Goal: Transaction & Acquisition: Purchase product/service

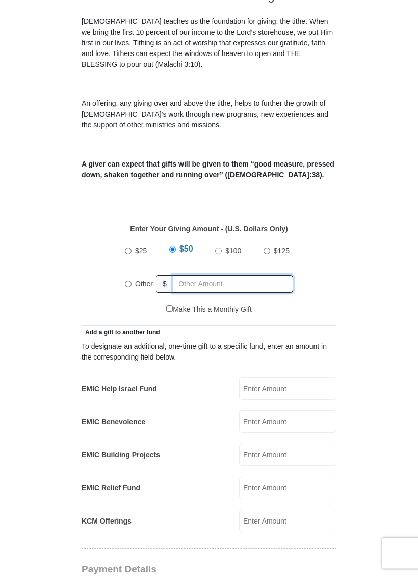
click at [238, 276] on input "text" at bounding box center [233, 285] width 120 height 18
radio input "true"
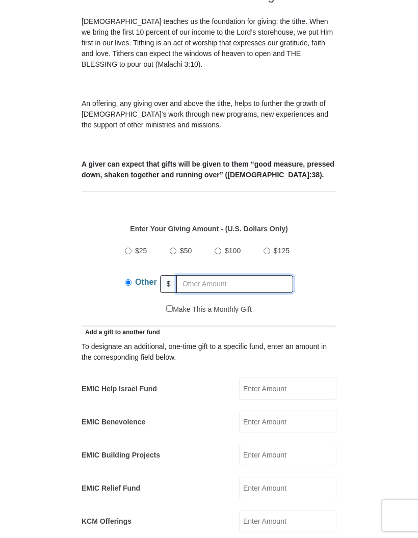
scroll to position [273, 0]
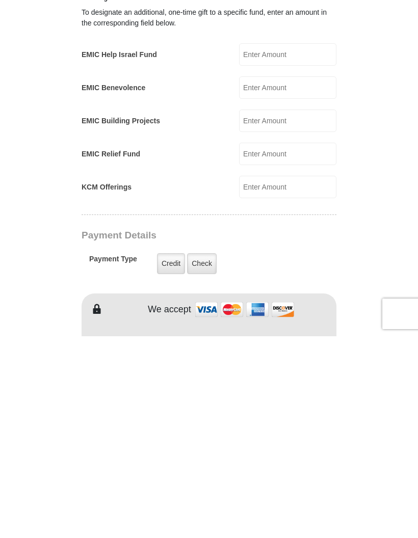
type input "240"
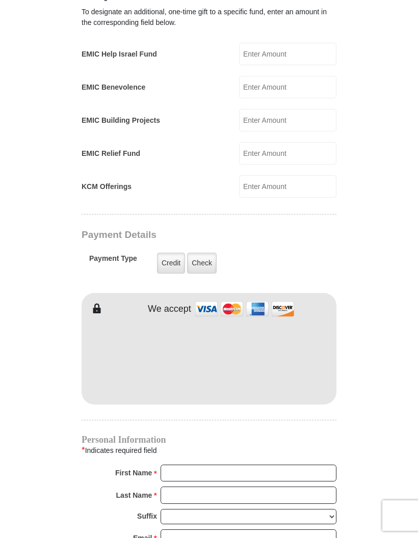
scroll to position [608, 0]
type input "[PERSON_NAME]"
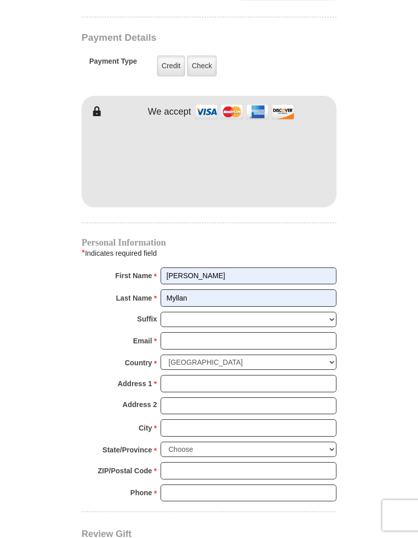
scroll to position [805, 0]
click at [279, 290] on input "Myllan" at bounding box center [249, 298] width 176 height 17
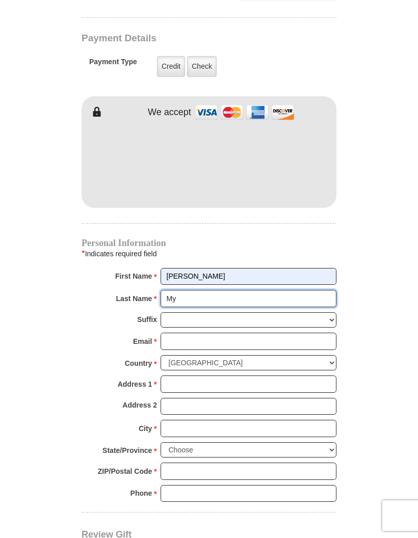
type input "M"
click at [261, 268] on input "[PERSON_NAME]" at bounding box center [249, 276] width 176 height 17
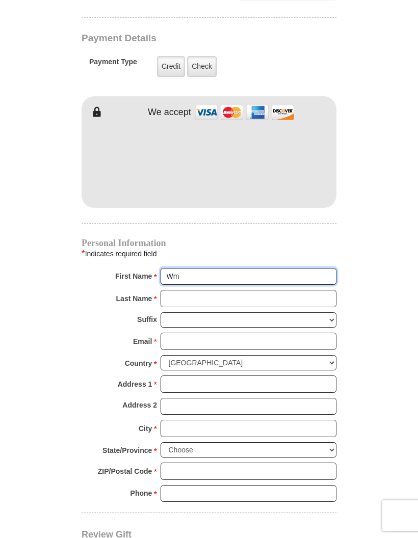
type input "WM Management"
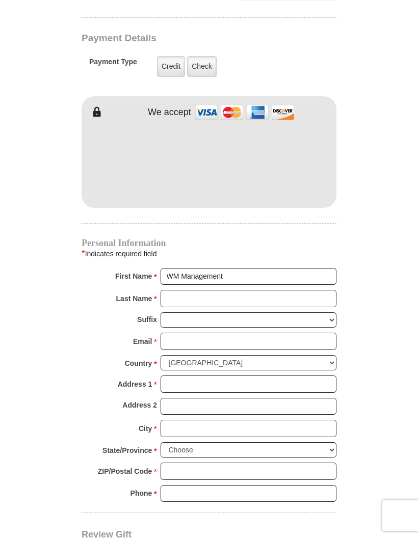
click at [198, 290] on input "Last Name *" at bounding box center [249, 298] width 176 height 17
type input "Consulting"
click at [214, 333] on input "Email *" at bounding box center [249, 341] width 176 height 17
type input "[EMAIL_ADDRESS][DOMAIN_NAME]"
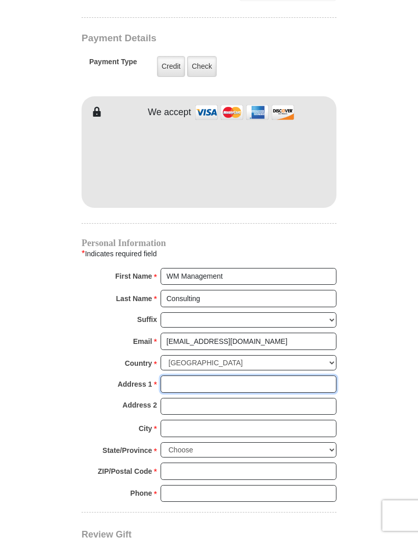
type input "[STREET_ADDRESS]"
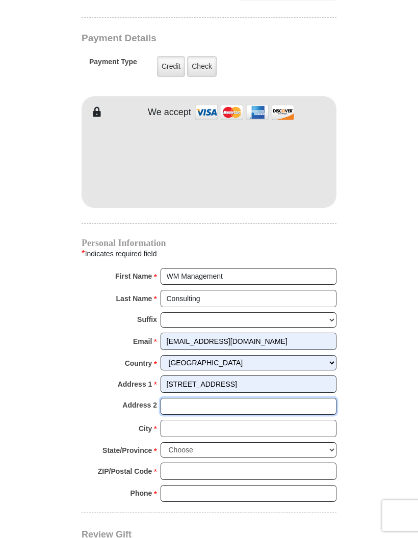
type input "2051"
type input "[GEOGRAPHIC_DATA]"
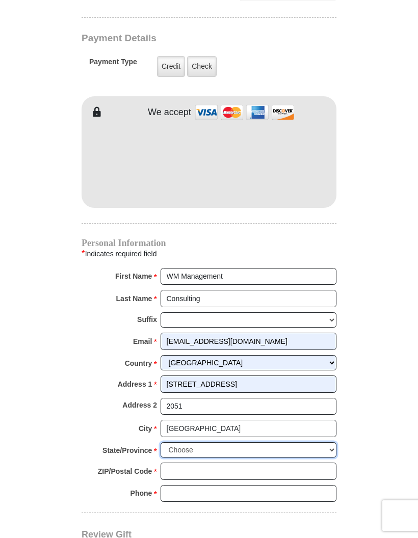
select select "[GEOGRAPHIC_DATA]"
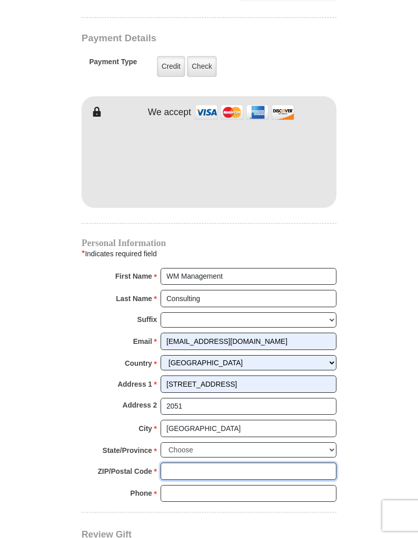
type input "76137"
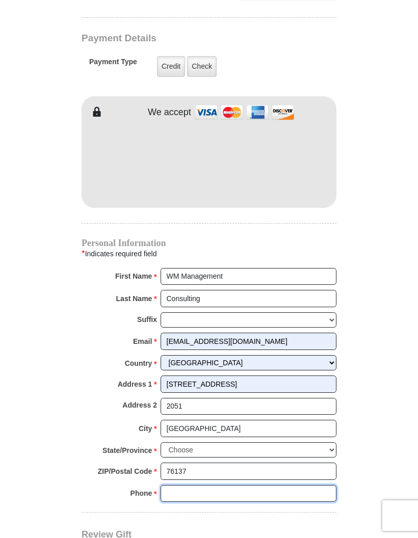
type input "6506791826"
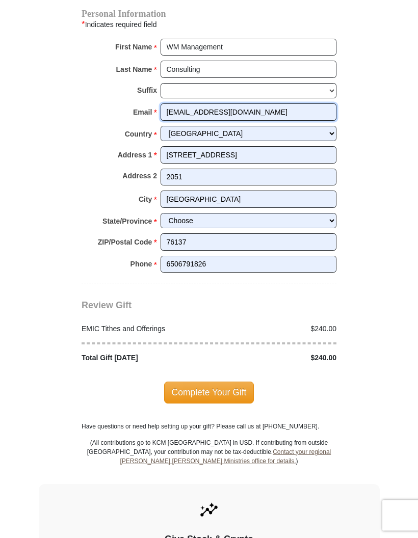
scroll to position [1034, 0]
click at [227, 382] on span "Complete Your Gift" at bounding box center [209, 392] width 90 height 21
